Goal: Task Accomplishment & Management: Manage account settings

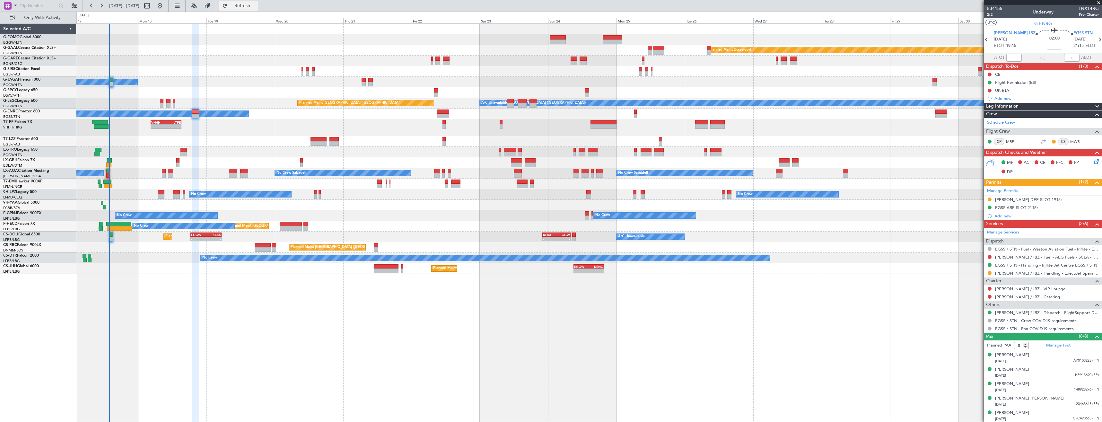
click at [250, 4] on button "Refresh" at bounding box center [238, 6] width 39 height 10
click at [256, 7] on span "Refresh" at bounding box center [242, 6] width 27 height 4
click at [989, 273] on button at bounding box center [990, 273] width 4 height 4
click at [983, 347] on li "Confirmed" at bounding box center [989, 350] width 74 height 10
click at [1058, 197] on div "[PERSON_NAME] DEP SLOT 1915z" at bounding box center [1043, 200] width 118 height 8
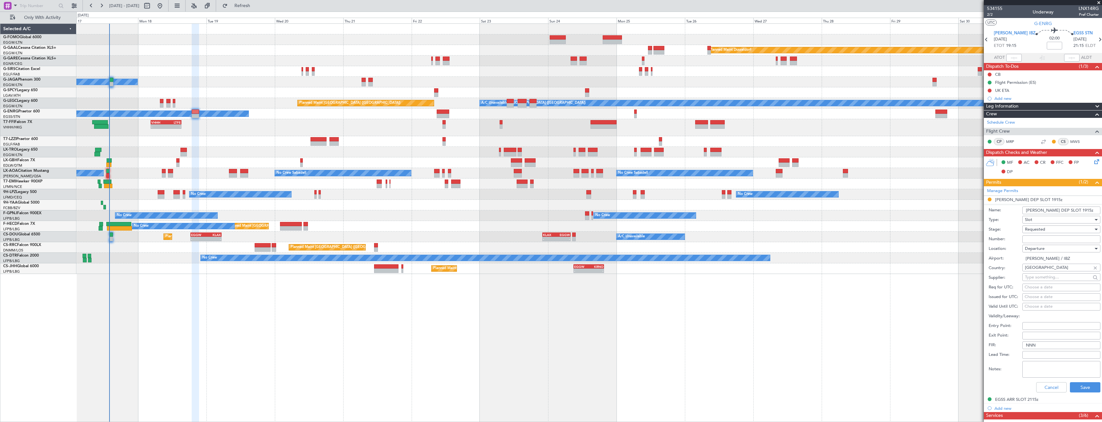
click at [1050, 238] on input "Number:" at bounding box center [1061, 239] width 78 height 8
paste input "FA2331"
type input "FA2331"
click at [1051, 228] on div "Requested" at bounding box center [1059, 229] width 68 height 10
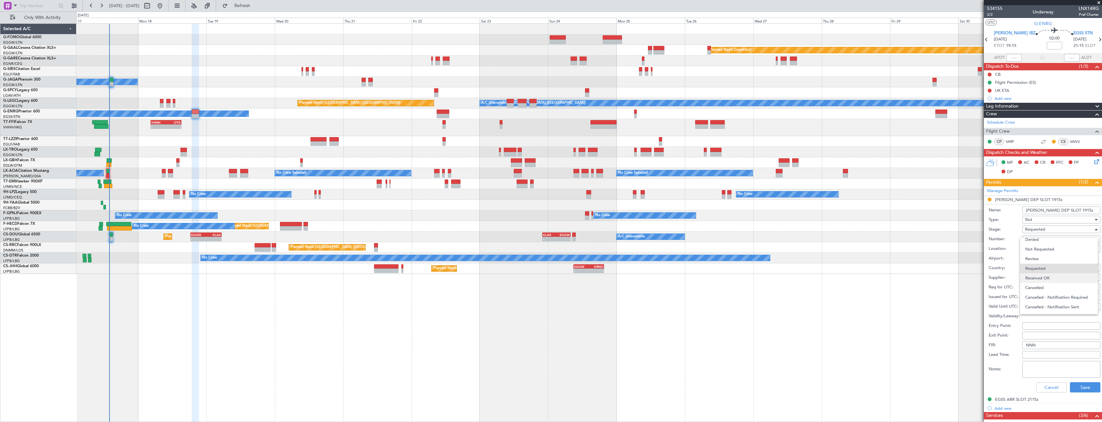
click at [1056, 275] on span "Received OK" at bounding box center [1058, 278] width 67 height 10
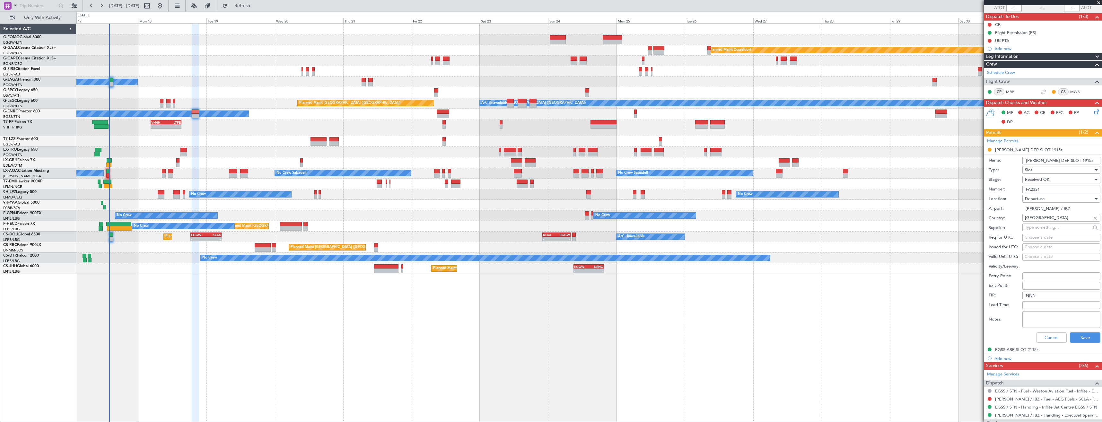
scroll to position [128, 0]
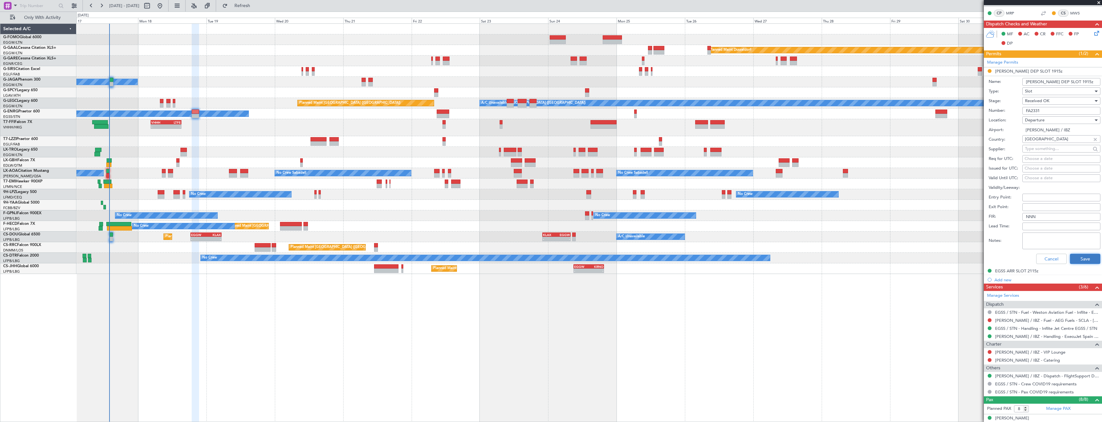
click at [1077, 260] on button "Save" at bounding box center [1085, 259] width 31 height 10
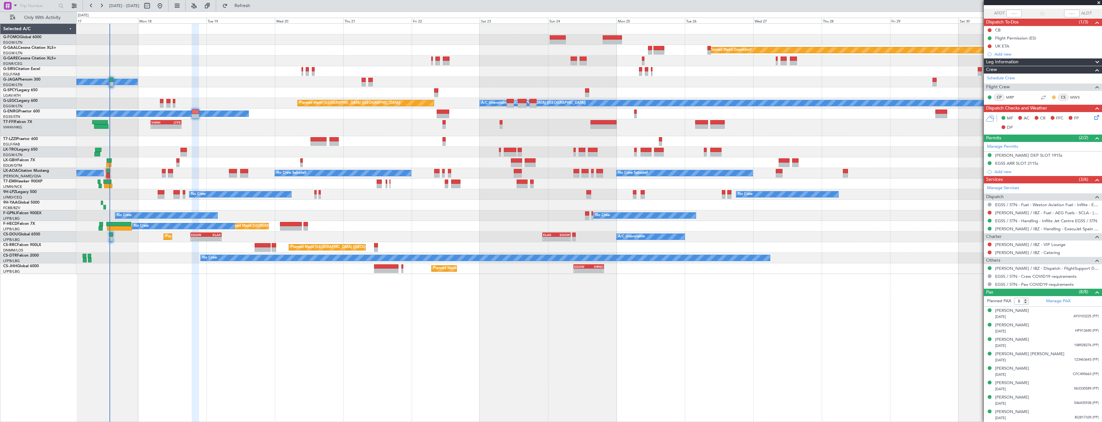
scroll to position [0, 0]
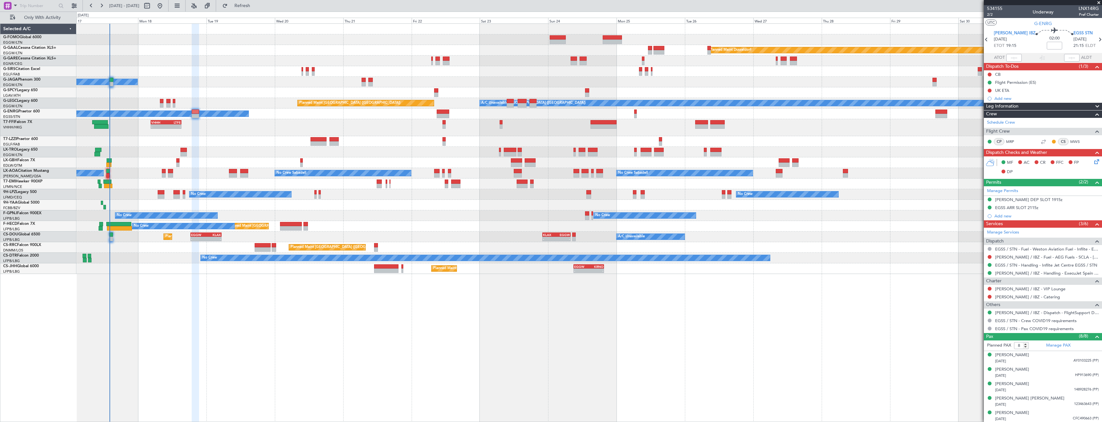
click at [1100, 4] on span at bounding box center [1099, 3] width 6 height 6
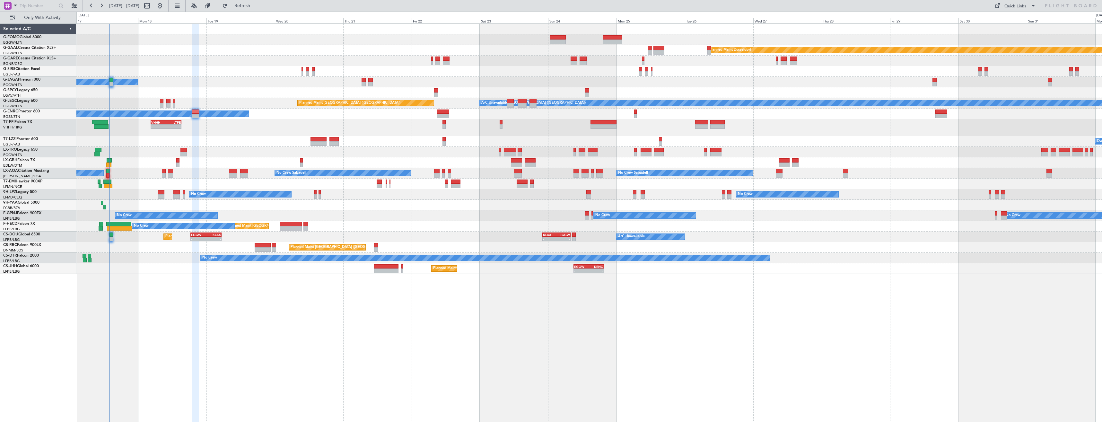
type input "0"
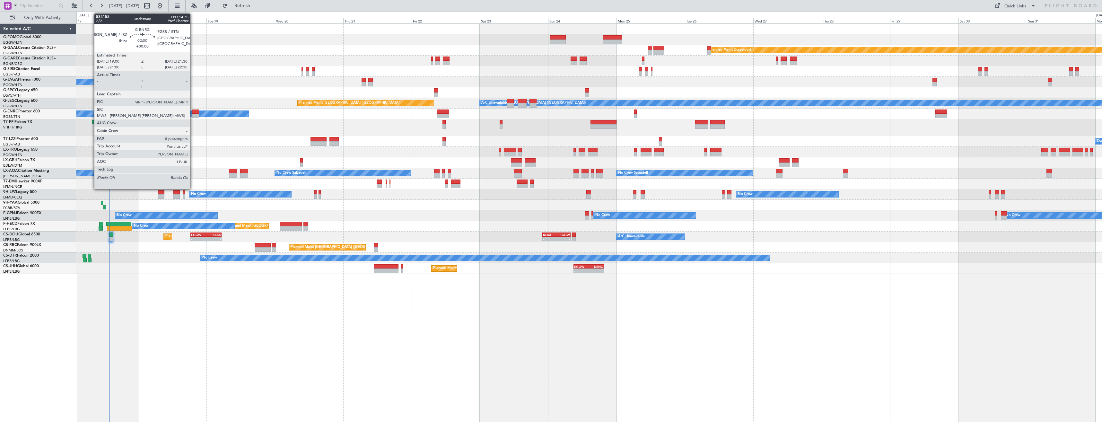
click at [193, 115] on div at bounding box center [195, 116] width 7 height 4
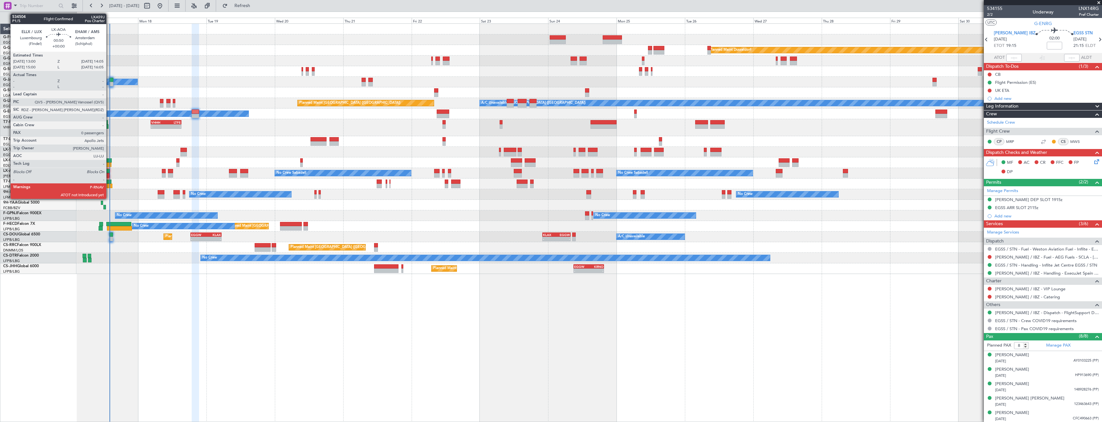
click at [109, 175] on div at bounding box center [107, 175] width 3 height 4
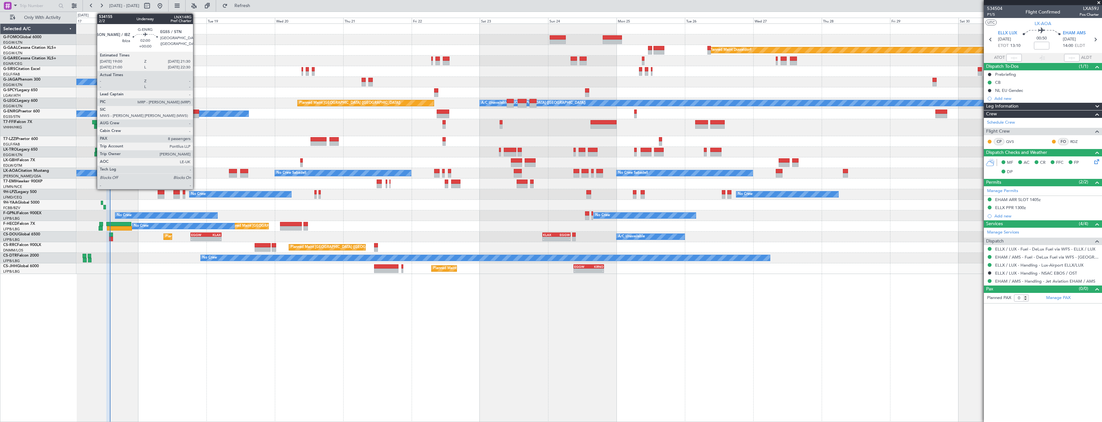
click at [196, 113] on div at bounding box center [195, 112] width 7 height 4
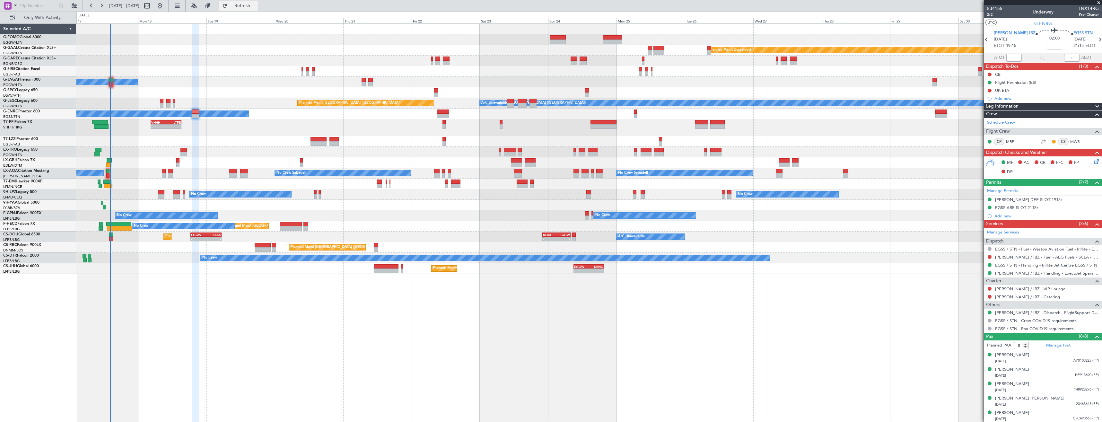
click at [244, 9] on button "Refresh" at bounding box center [238, 6] width 39 height 10
click at [1098, 3] on div at bounding box center [1043, 2] width 118 height 5
click at [1099, 3] on span at bounding box center [1099, 3] width 6 height 6
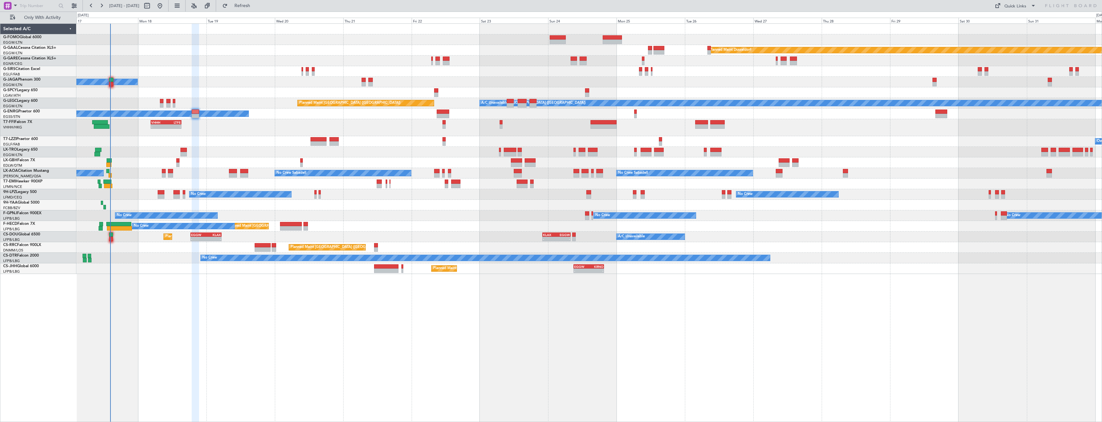
type input "0"
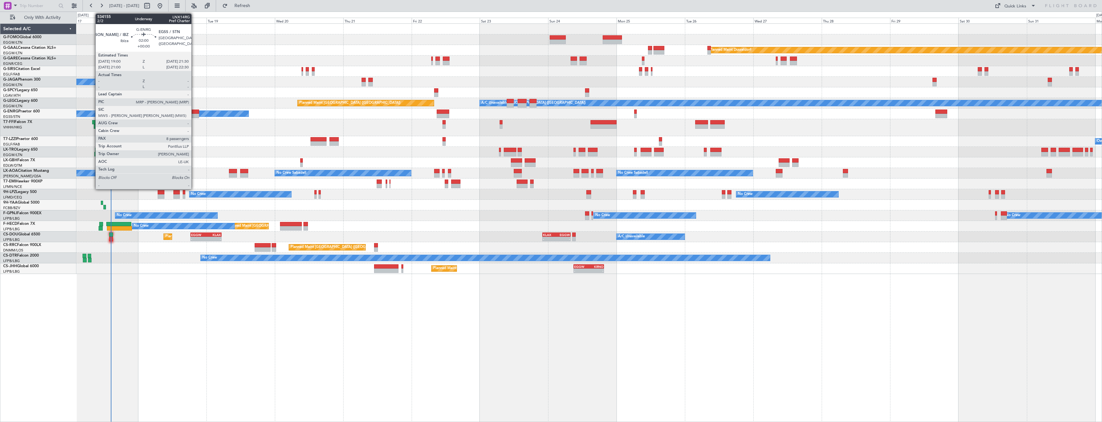
click at [194, 112] on div at bounding box center [195, 112] width 7 height 4
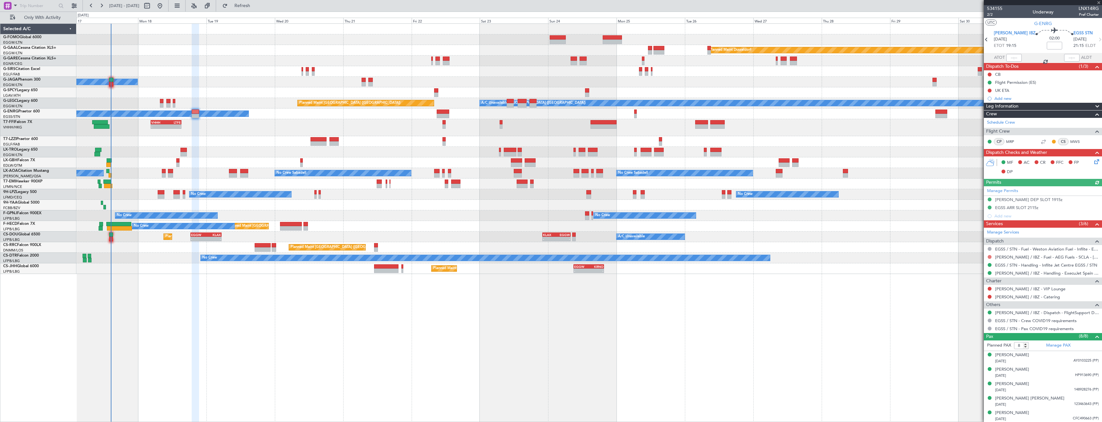
click at [991, 256] on button at bounding box center [990, 257] width 4 height 4
drag, startPoint x: 975, startPoint y: 296, endPoint x: 991, endPoint y: 239, distance: 59.9
click at [975, 295] on span "Requested" at bounding box center [971, 295] width 20 height 6
click at [1014, 97] on div "Add new" at bounding box center [1044, 98] width 99 height 5
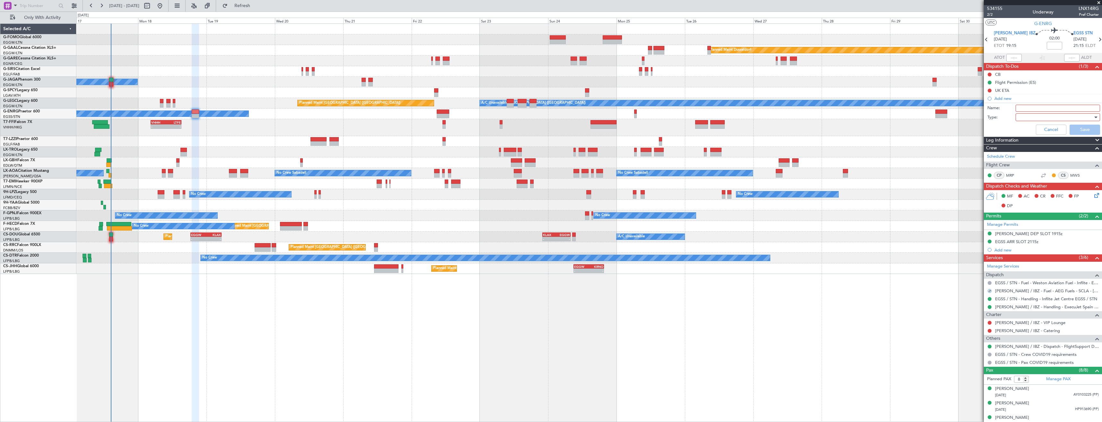
click at [1032, 108] on input "Name:" at bounding box center [1058, 108] width 84 height 7
type input "[PERSON_NAME] FUEL VIA HANDLER"
click at [1070, 117] on div at bounding box center [1055, 117] width 75 height 10
click at [1065, 131] on span "Generic" at bounding box center [1054, 131] width 75 height 10
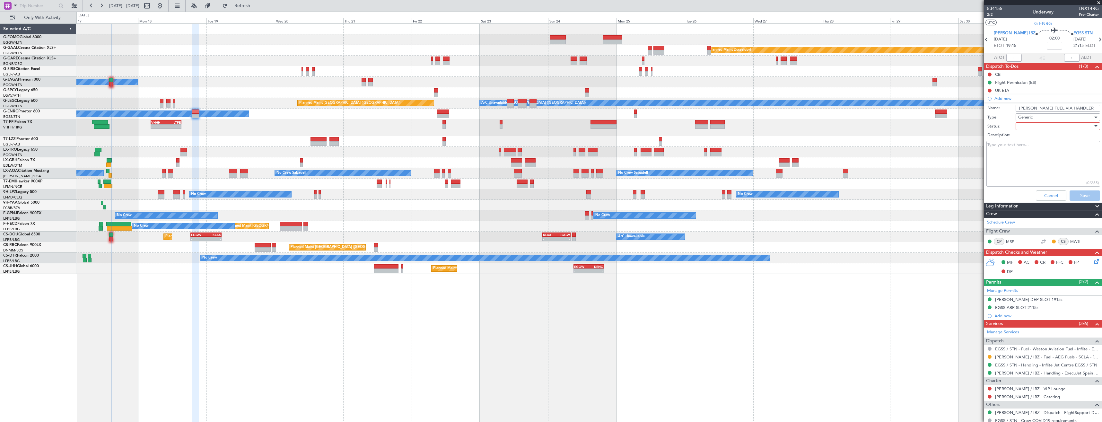
click at [1045, 127] on div at bounding box center [1055, 126] width 75 height 10
click at [1040, 148] on span "In Progress" at bounding box center [1054, 149] width 75 height 10
click at [1079, 198] on button "Save" at bounding box center [1085, 195] width 31 height 10
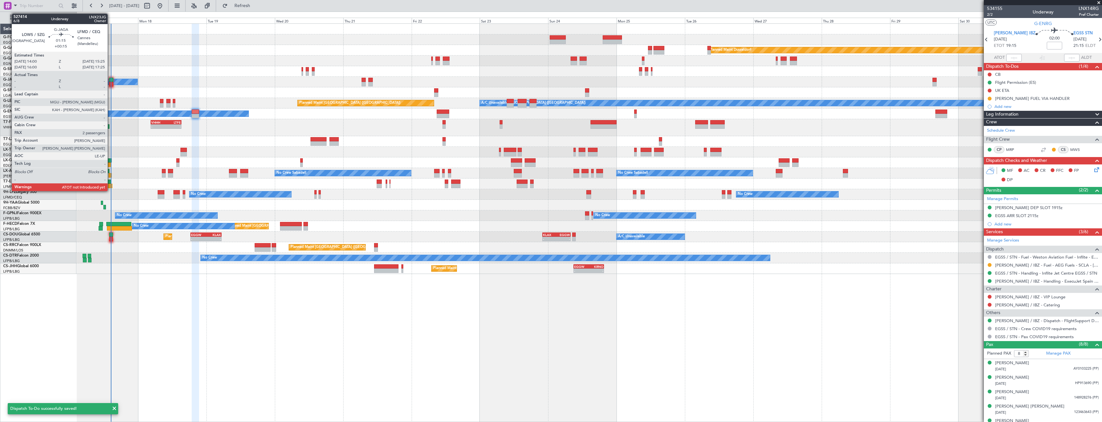
click at [110, 83] on div at bounding box center [111, 84] width 4 height 4
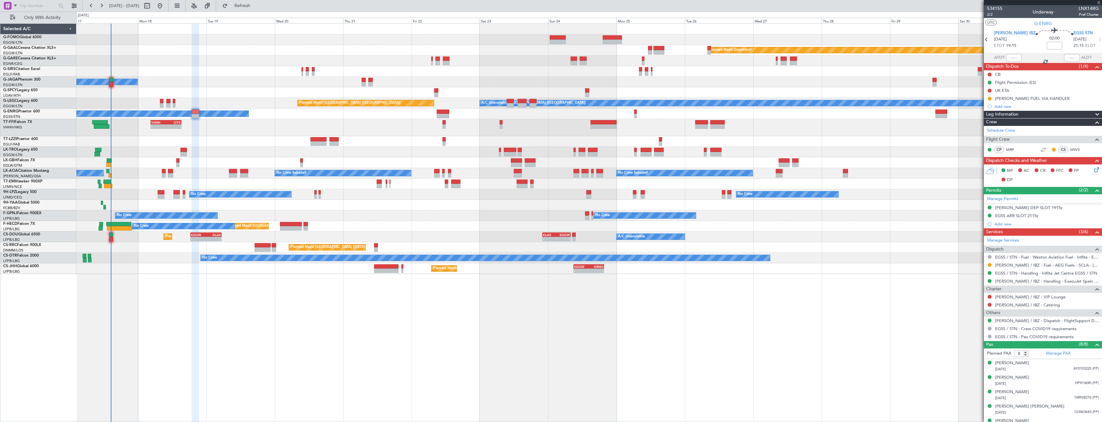
type input "+00:15"
type input "2"
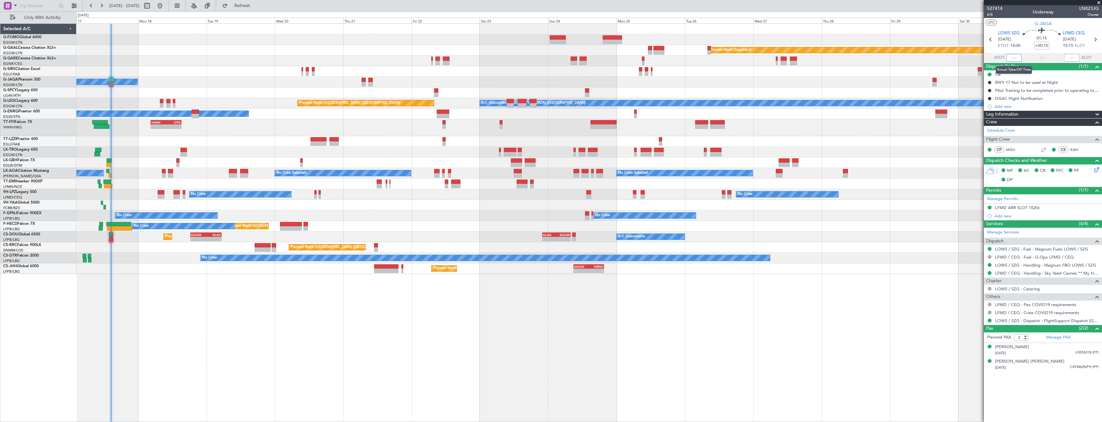
click at [1018, 58] on input "text" at bounding box center [1013, 58] width 15 height 8
type input "14:28"
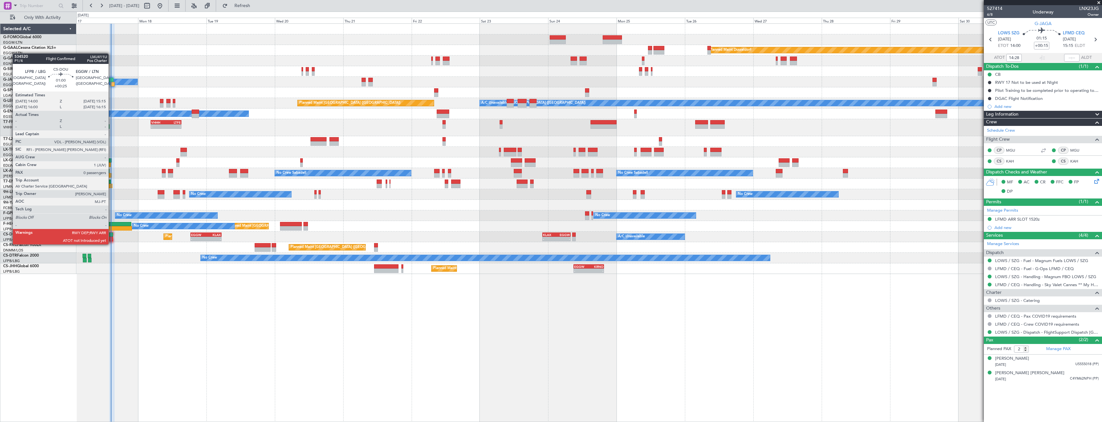
click at [111, 238] on div at bounding box center [111, 239] width 4 height 4
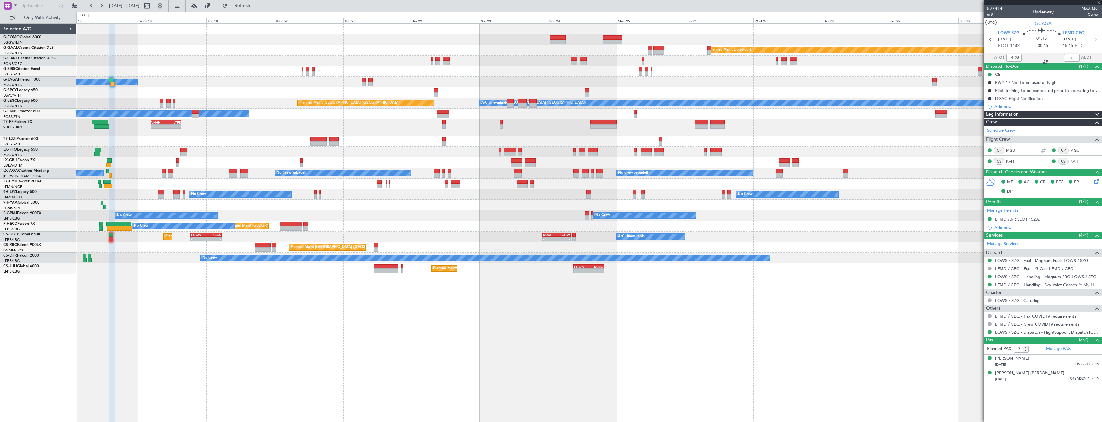
type input "+00:25"
type input "0"
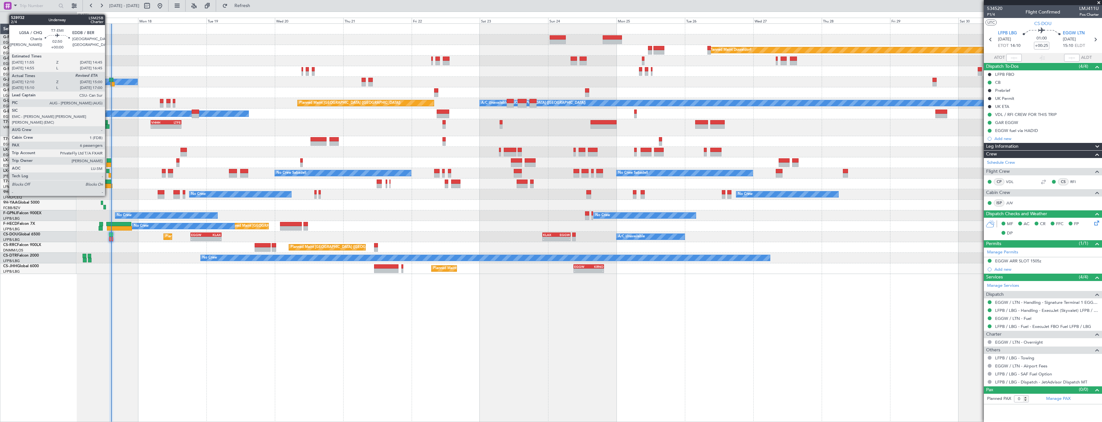
click at [108, 184] on div at bounding box center [108, 186] width 8 height 4
click at [110, 164] on div at bounding box center [108, 164] width 5 height 4
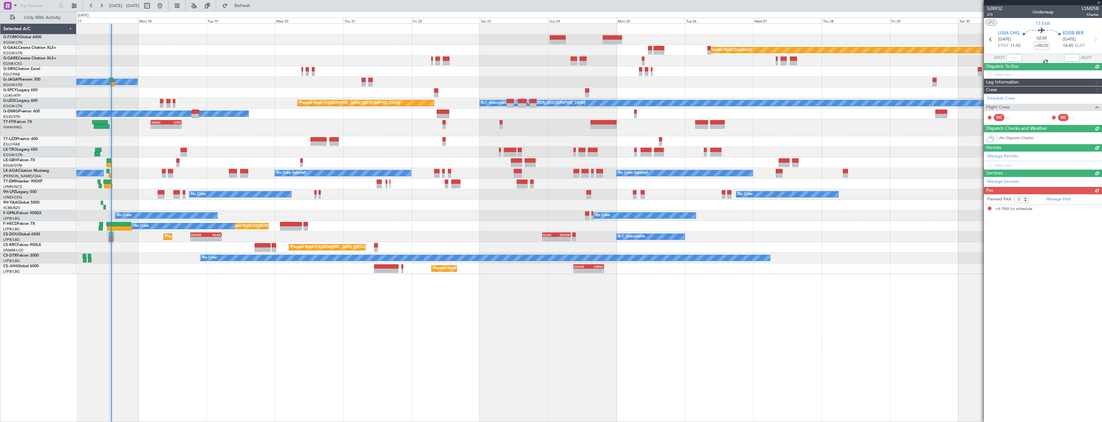
type input "12:10"
type input "6"
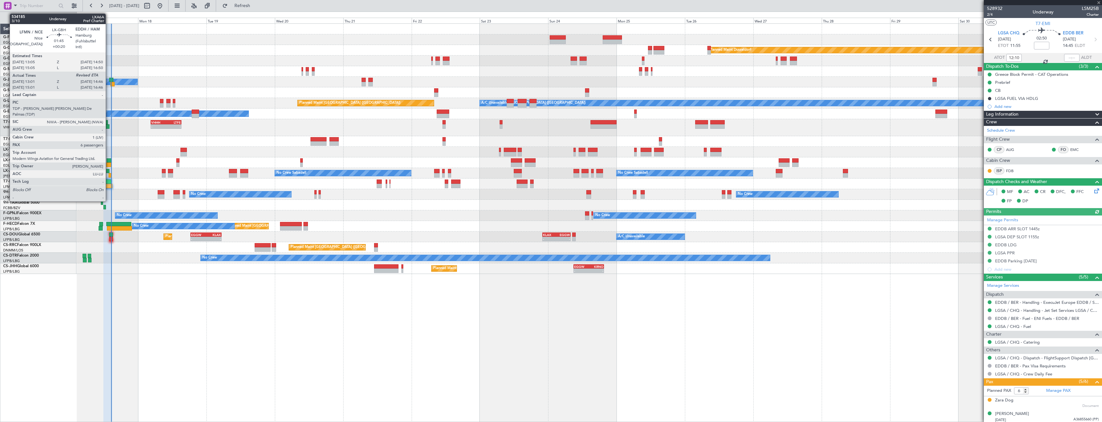
click at [109, 161] on div at bounding box center [109, 160] width 5 height 4
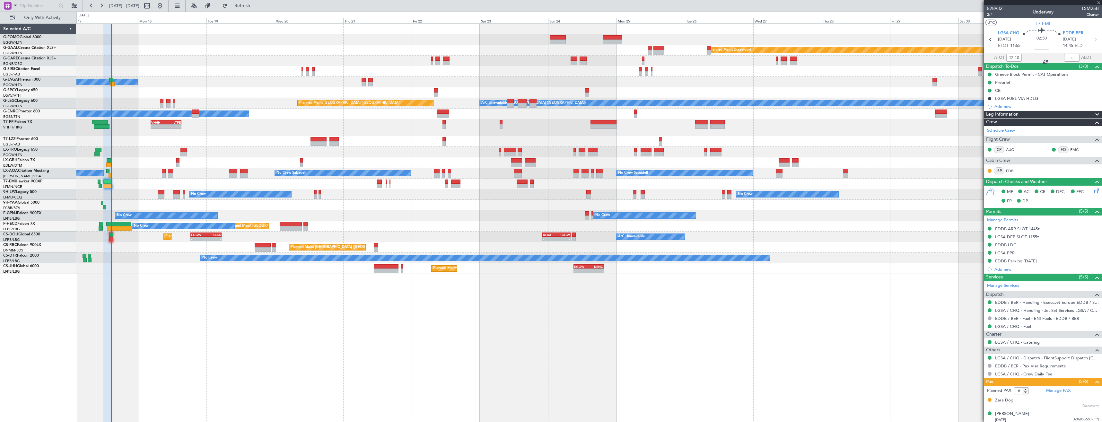
type input "+00:20"
type input "13:01"
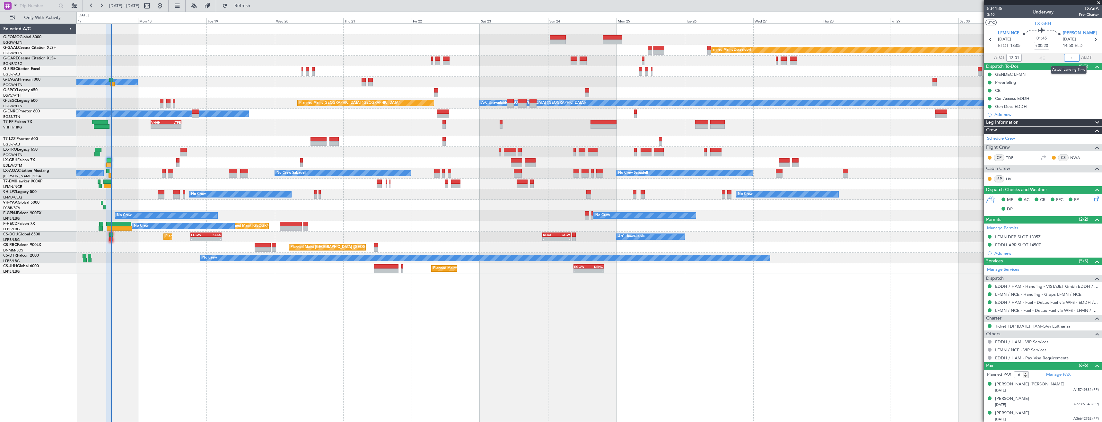
click at [1071, 56] on input "text" at bounding box center [1071, 58] width 15 height 8
type input "14:34"
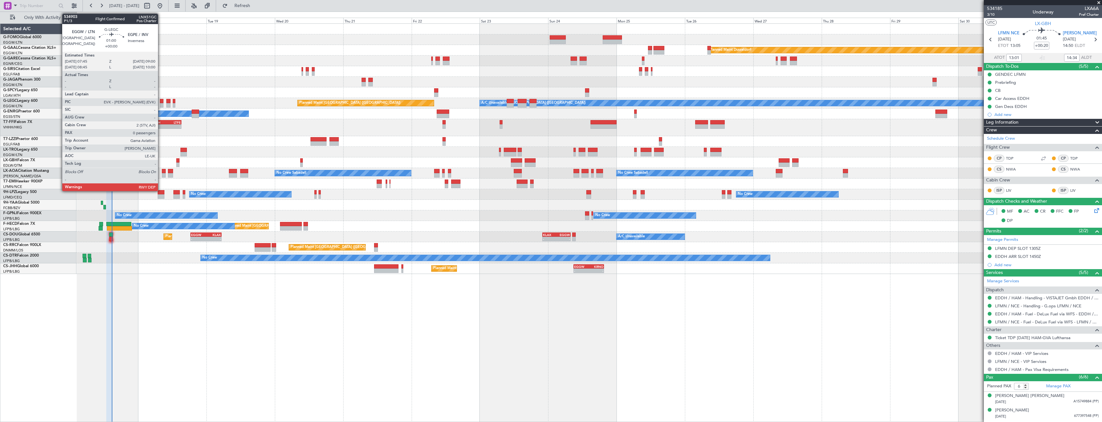
click at [161, 105] on div at bounding box center [162, 105] width 4 height 4
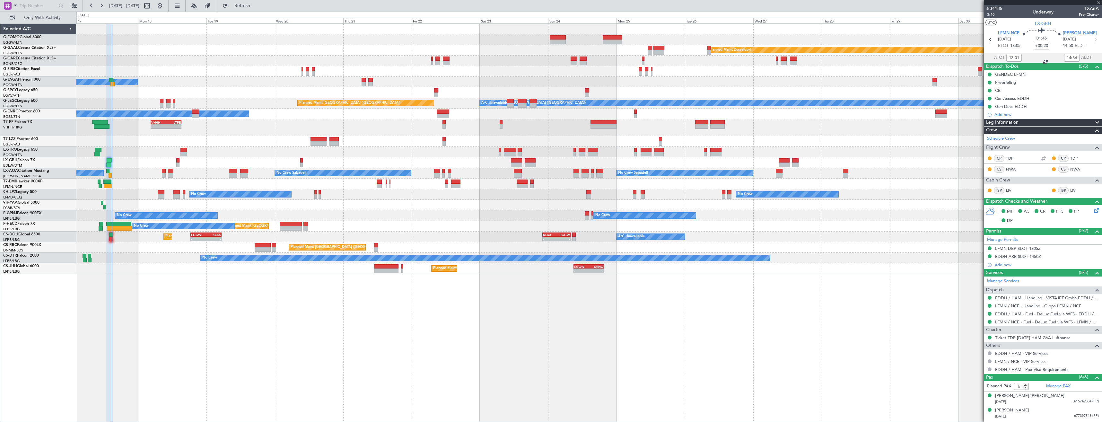
type input "0"
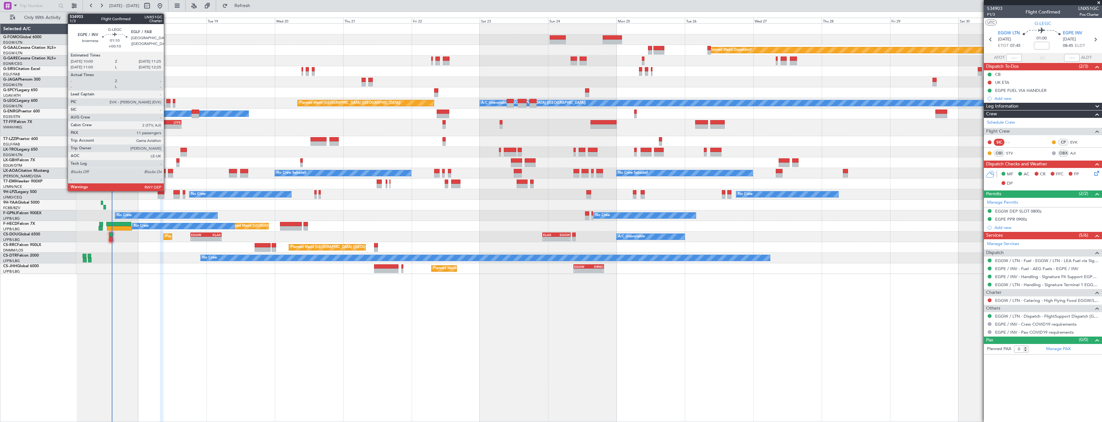
click at [167, 105] on div at bounding box center [168, 105] width 4 height 4
type input "+00:10"
type input "11"
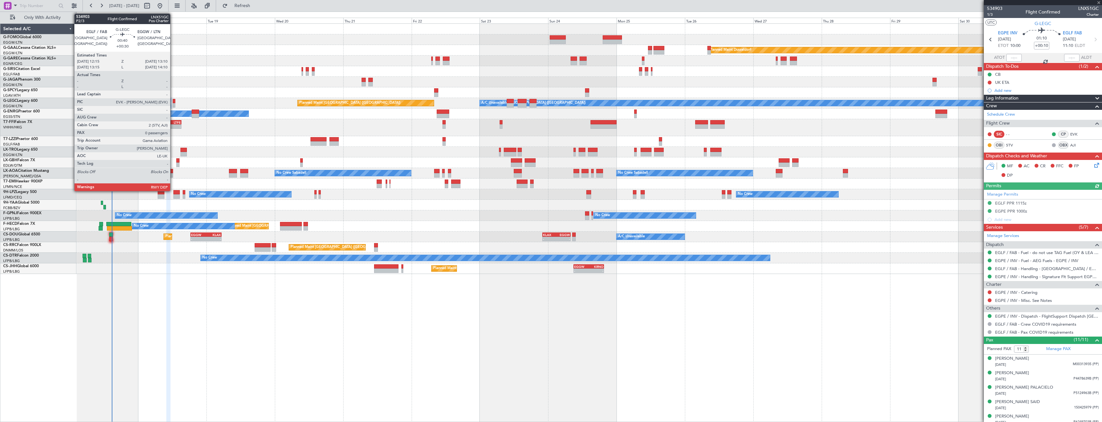
click at [173, 106] on div at bounding box center [174, 105] width 3 height 4
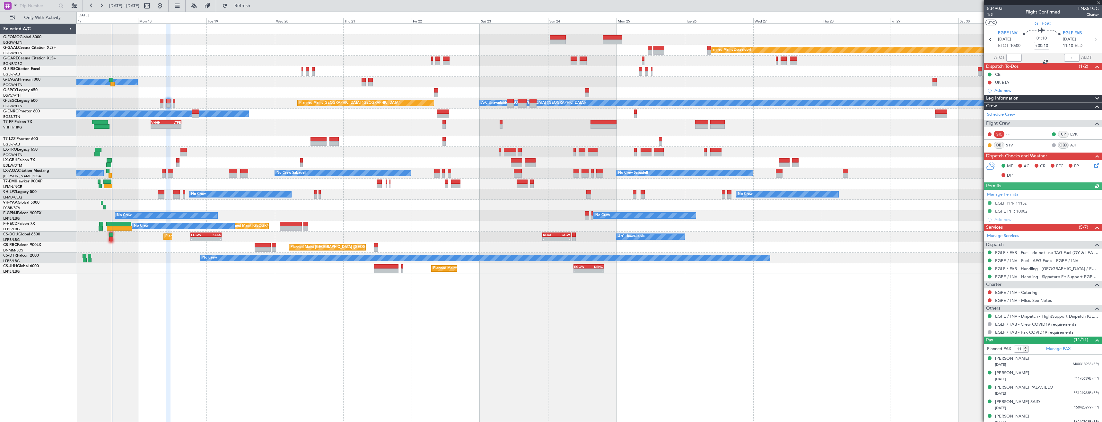
type input "+00:30"
type input "0"
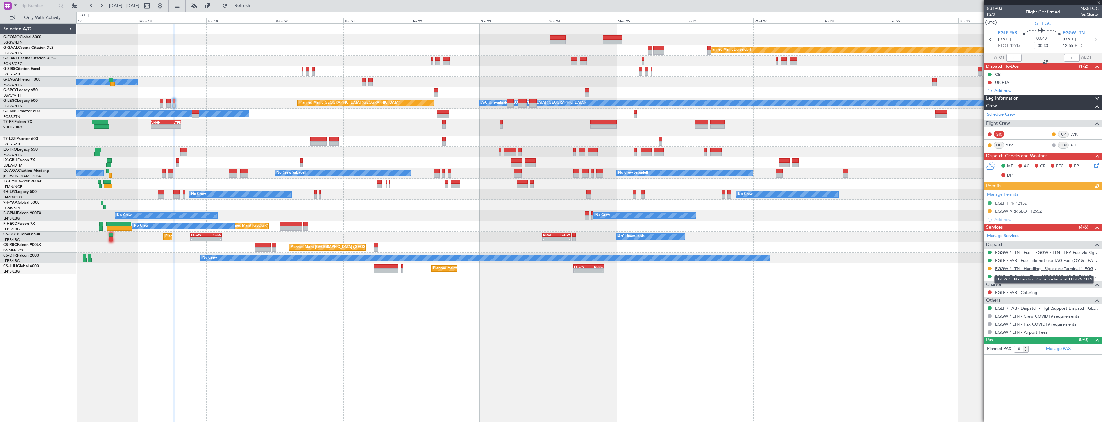
click at [1031, 267] on link "EGGW / LTN - Handling - Signature Terminal 1 EGGW / LTN" at bounding box center [1047, 268] width 104 height 5
click at [256, 7] on span "Refresh" at bounding box center [242, 6] width 27 height 4
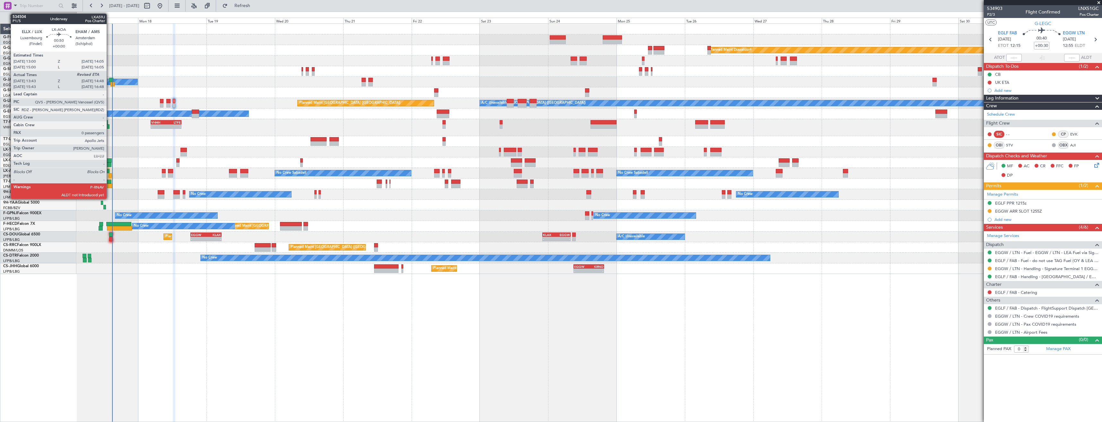
click at [110, 174] on div at bounding box center [110, 175] width 3 height 4
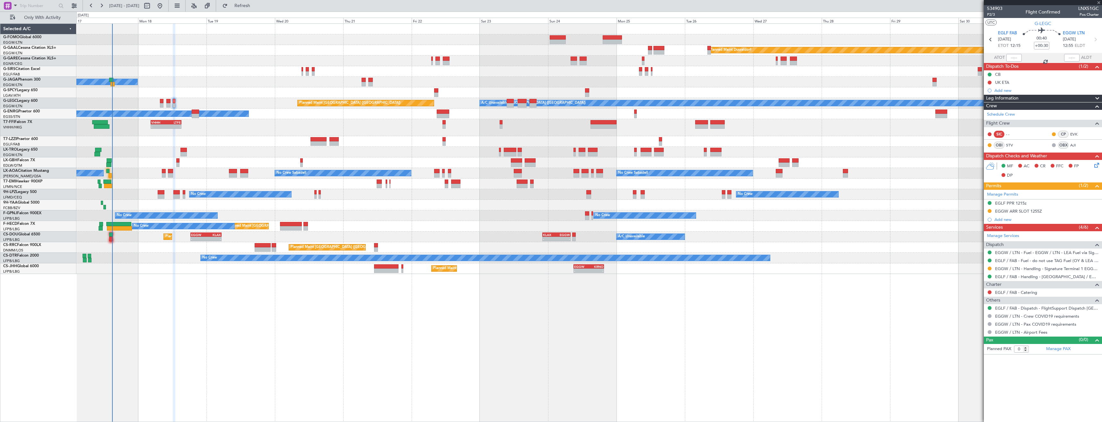
type input "13:53"
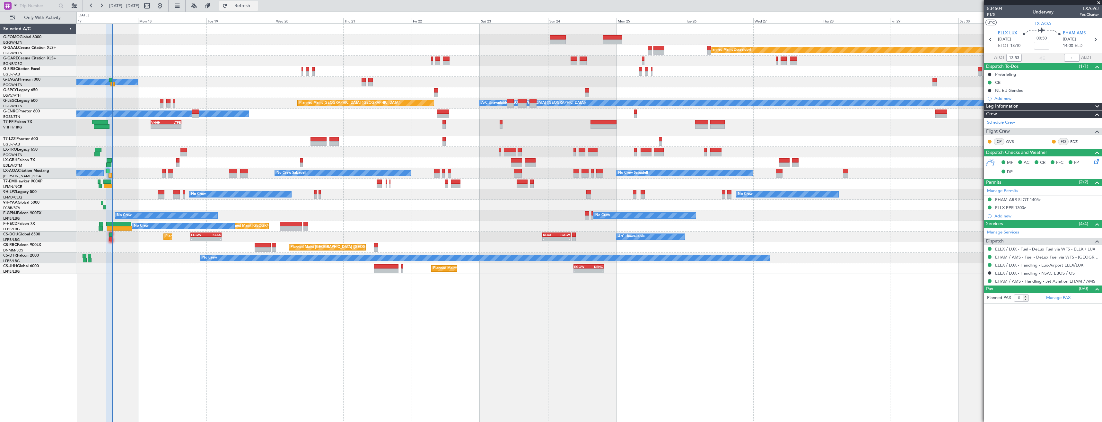
click at [253, 6] on span "Refresh" at bounding box center [242, 6] width 27 height 4
type input "14:38"
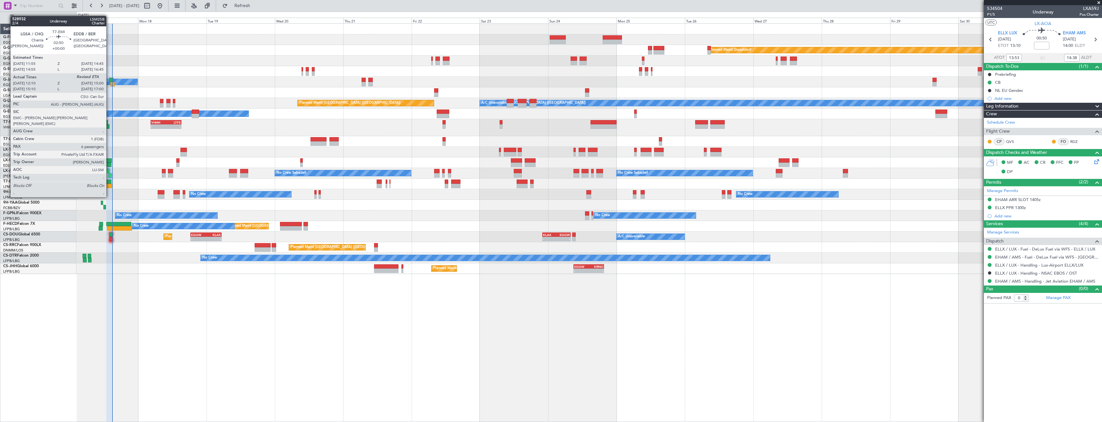
click at [110, 185] on div at bounding box center [108, 186] width 8 height 4
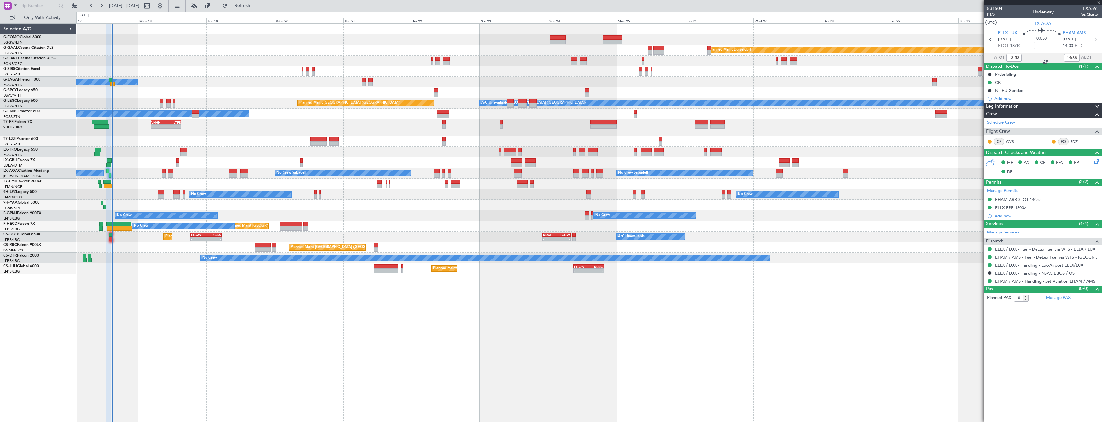
type input "12:10"
type input "6"
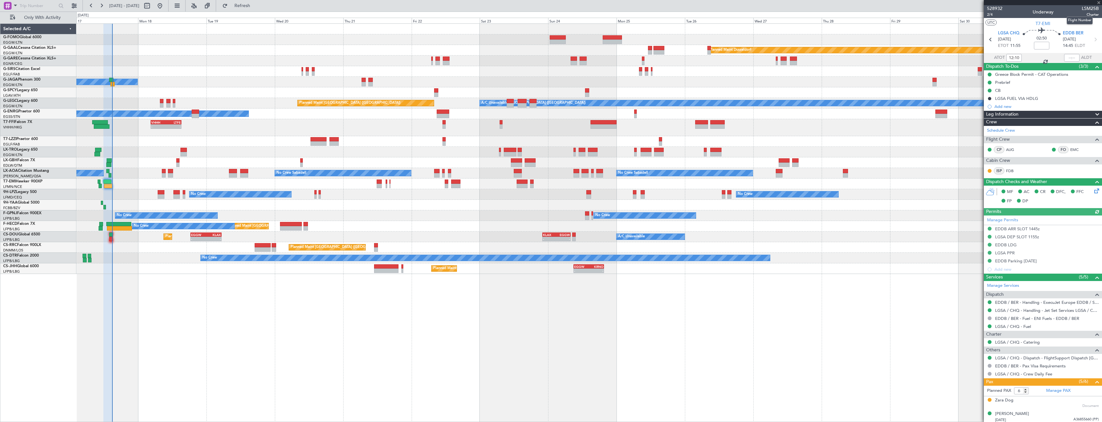
click at [1092, 10] on span "LSM25B" at bounding box center [1090, 8] width 17 height 7
copy span "LSM25B"
click at [256, 5] on span "Refresh" at bounding box center [242, 6] width 27 height 4
click at [1071, 58] on input "text" at bounding box center [1071, 58] width 15 height 8
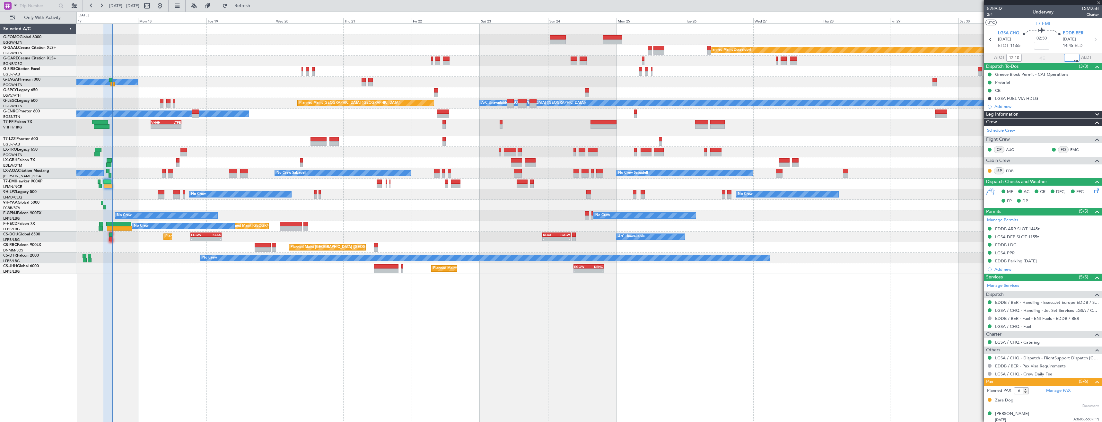
type input "14:58"
click at [256, 7] on span "Refresh" at bounding box center [242, 6] width 27 height 4
click at [1099, 4] on span at bounding box center [1099, 3] width 6 height 6
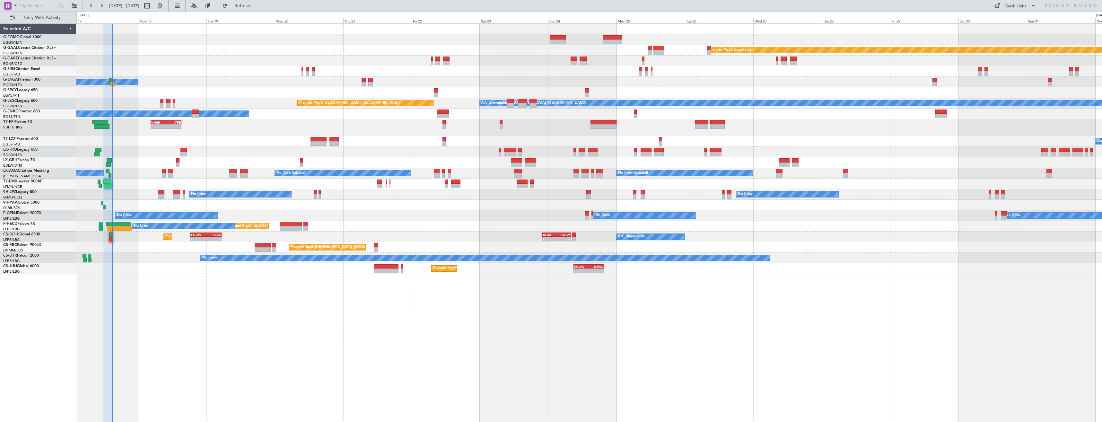
type input "0"
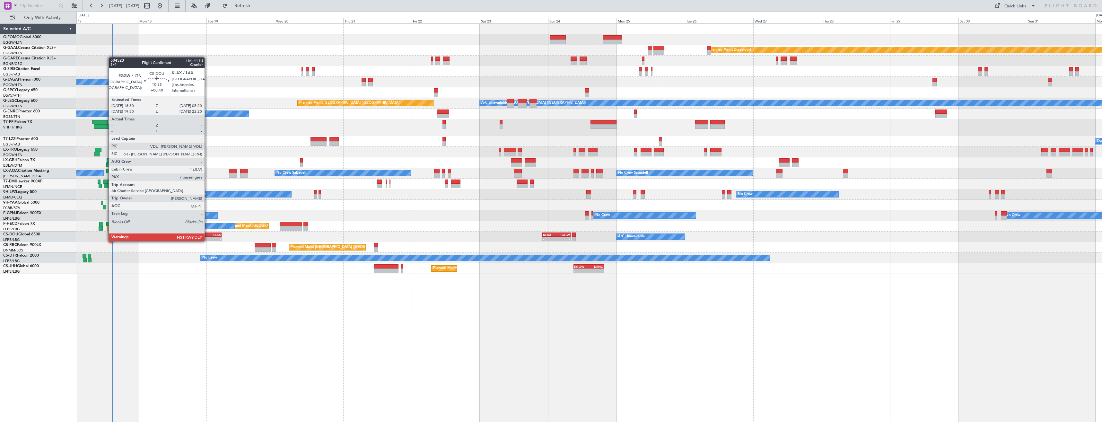
click at [207, 235] on div "KLAX" at bounding box center [213, 235] width 15 height 4
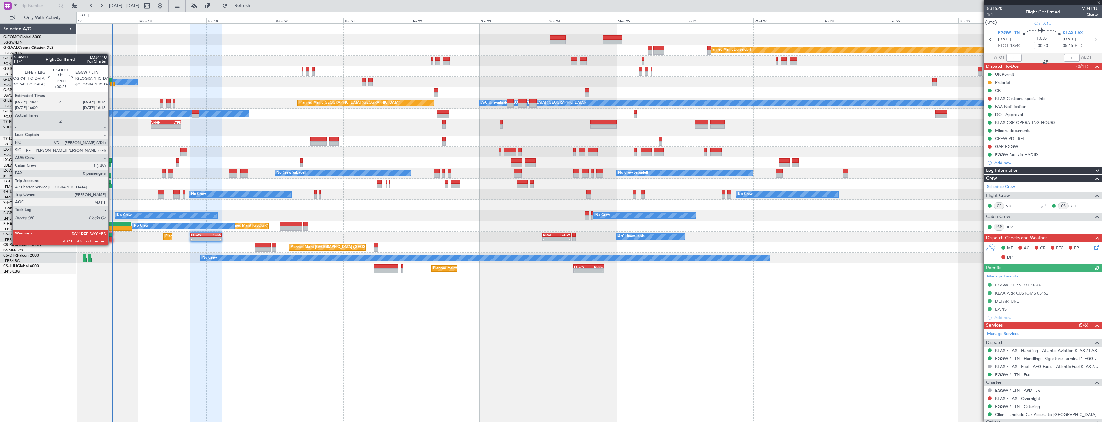
click at [111, 239] on div at bounding box center [111, 239] width 4 height 4
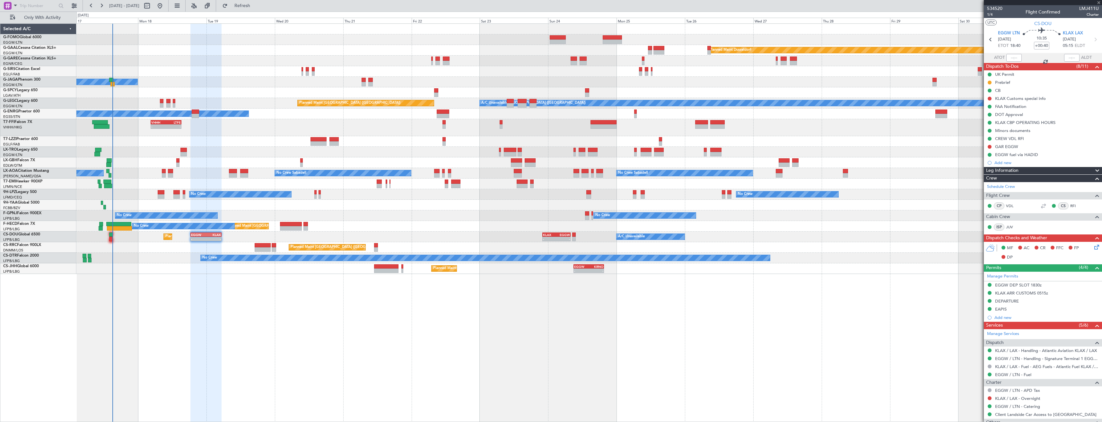
type input "+00:25"
type input "0"
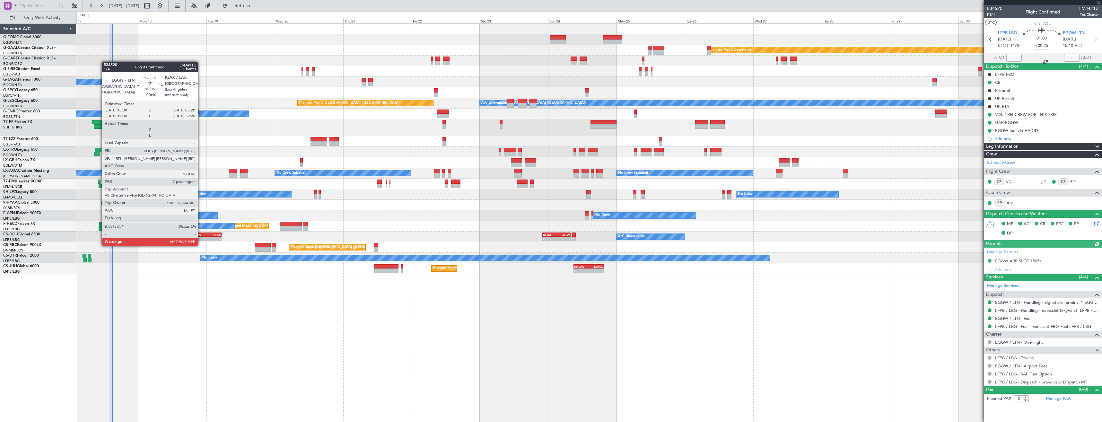
click at [201, 239] on div "-" at bounding box center [198, 239] width 15 height 4
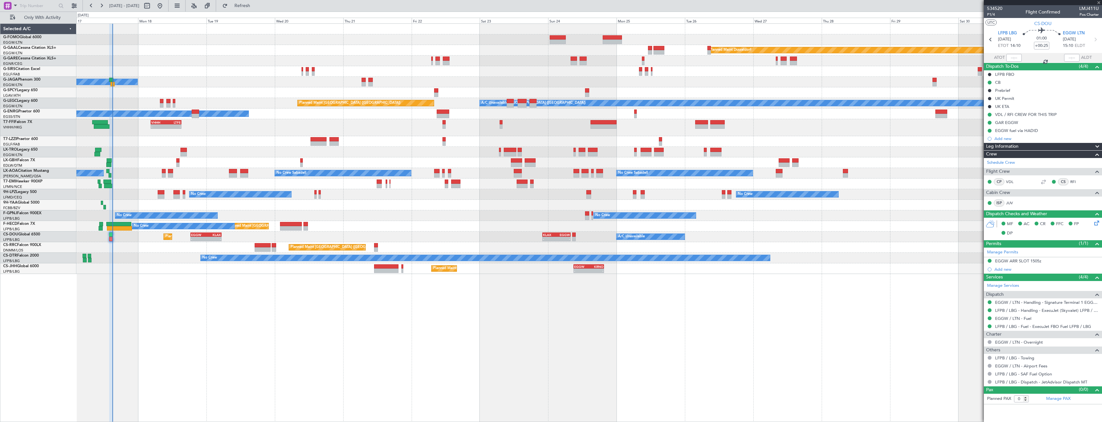
type input "+00:40"
type input "7"
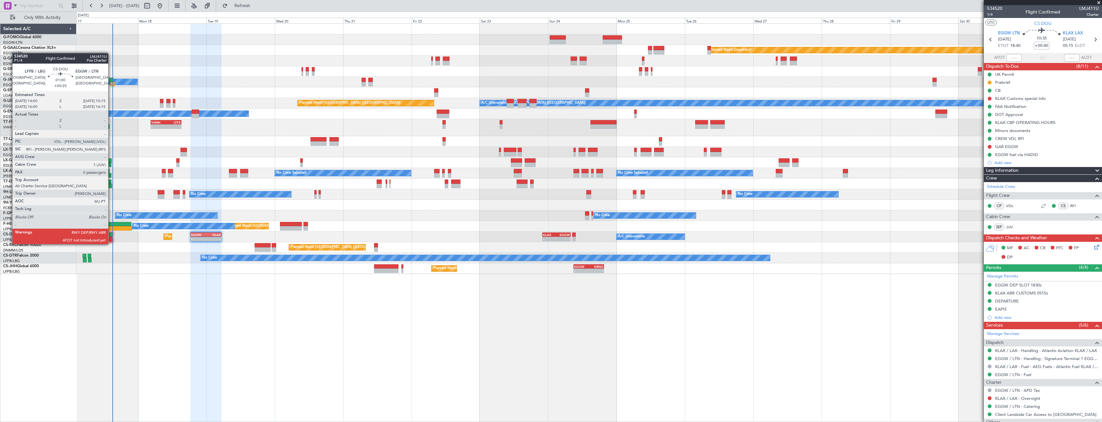
click at [111, 238] on div at bounding box center [111, 239] width 4 height 4
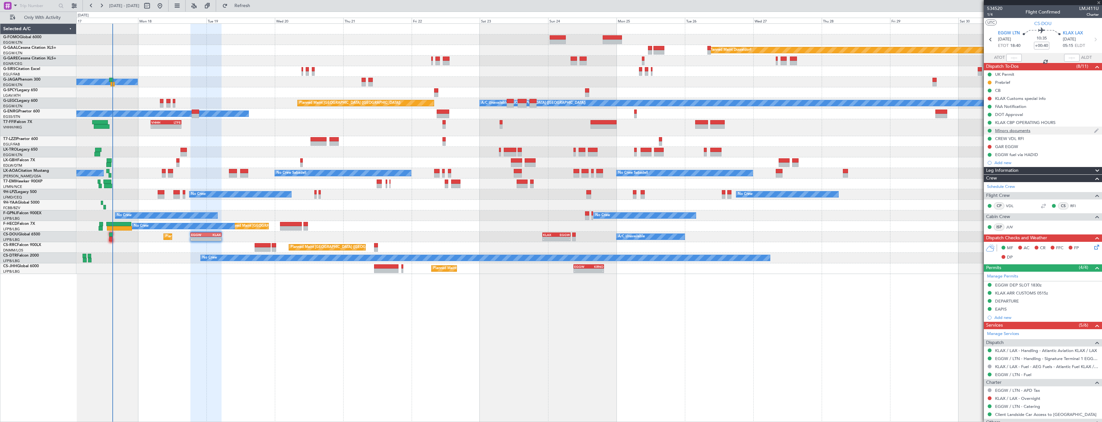
type input "+00:25"
type input "0"
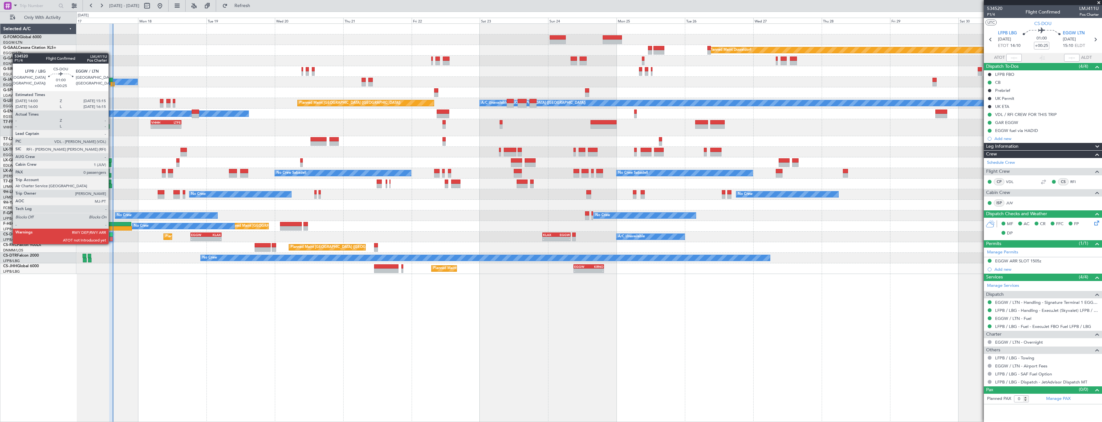
click at [111, 238] on div at bounding box center [111, 239] width 4 height 4
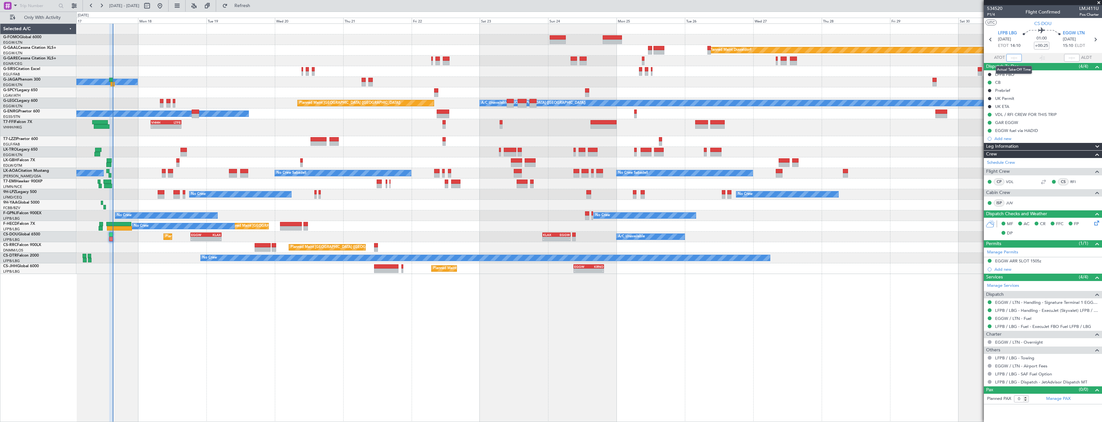
click at [1013, 59] on input "text" at bounding box center [1013, 58] width 15 height 8
type input "15:05"
